Goal: Register for event/course

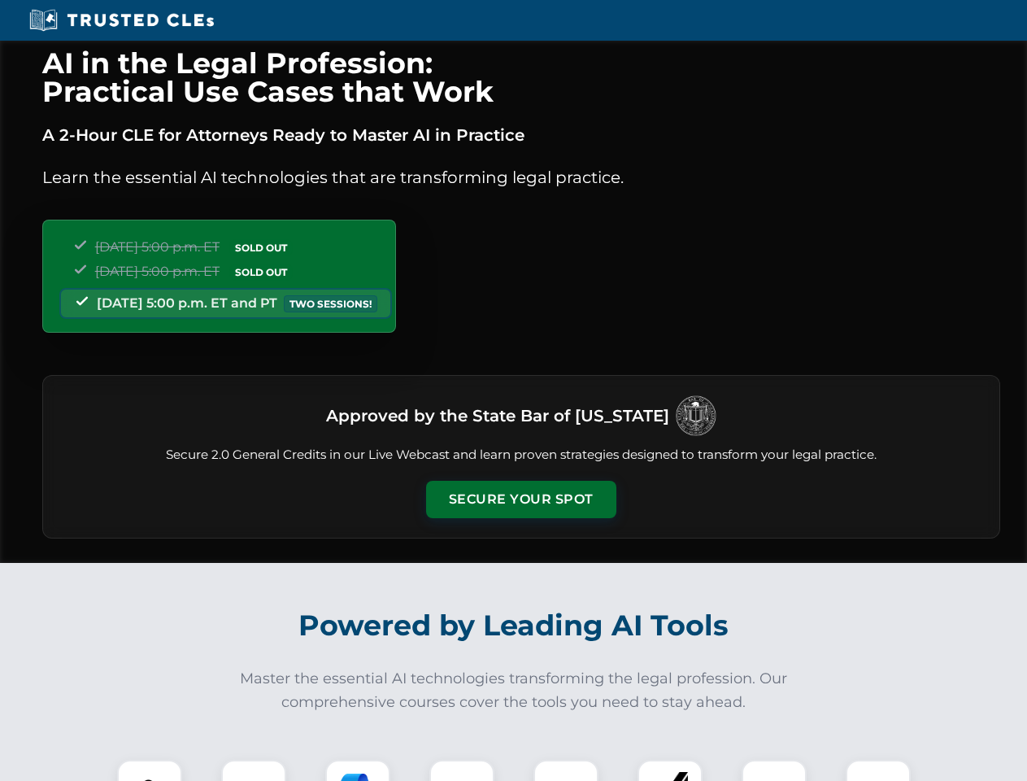
click at [521, 499] on button "Secure Your Spot" at bounding box center [521, 499] width 190 height 37
click at [150, 770] on img at bounding box center [149, 792] width 47 height 47
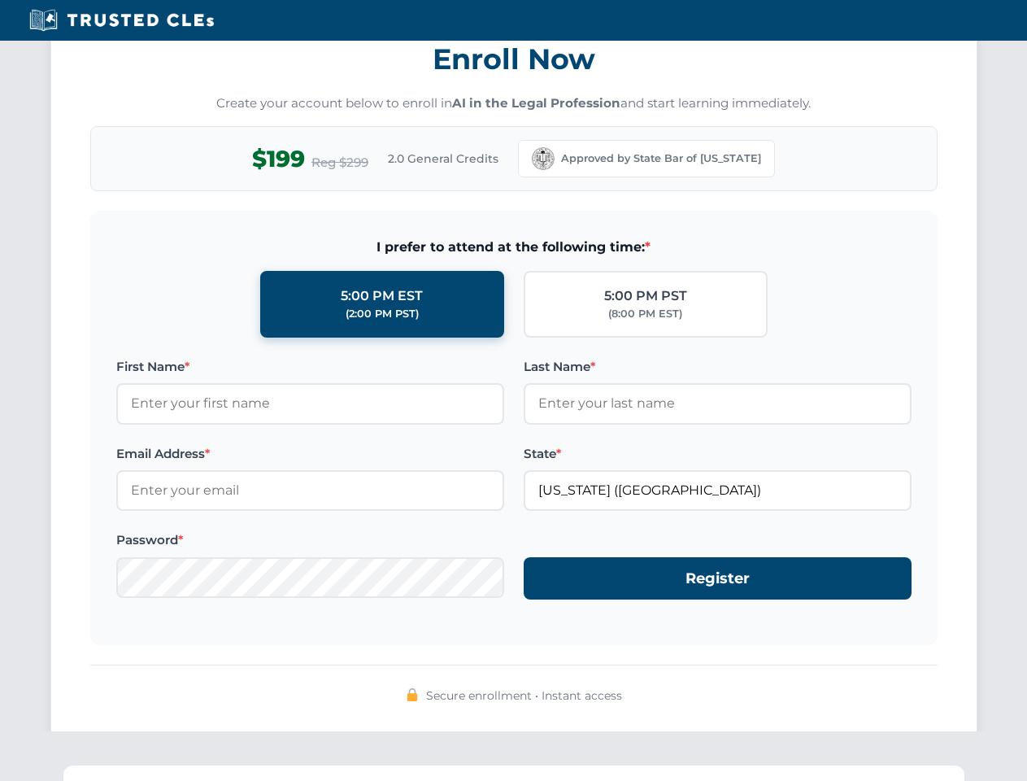
scroll to position [1597, 0]
